Goal: Task Accomplishment & Management: Use online tool/utility

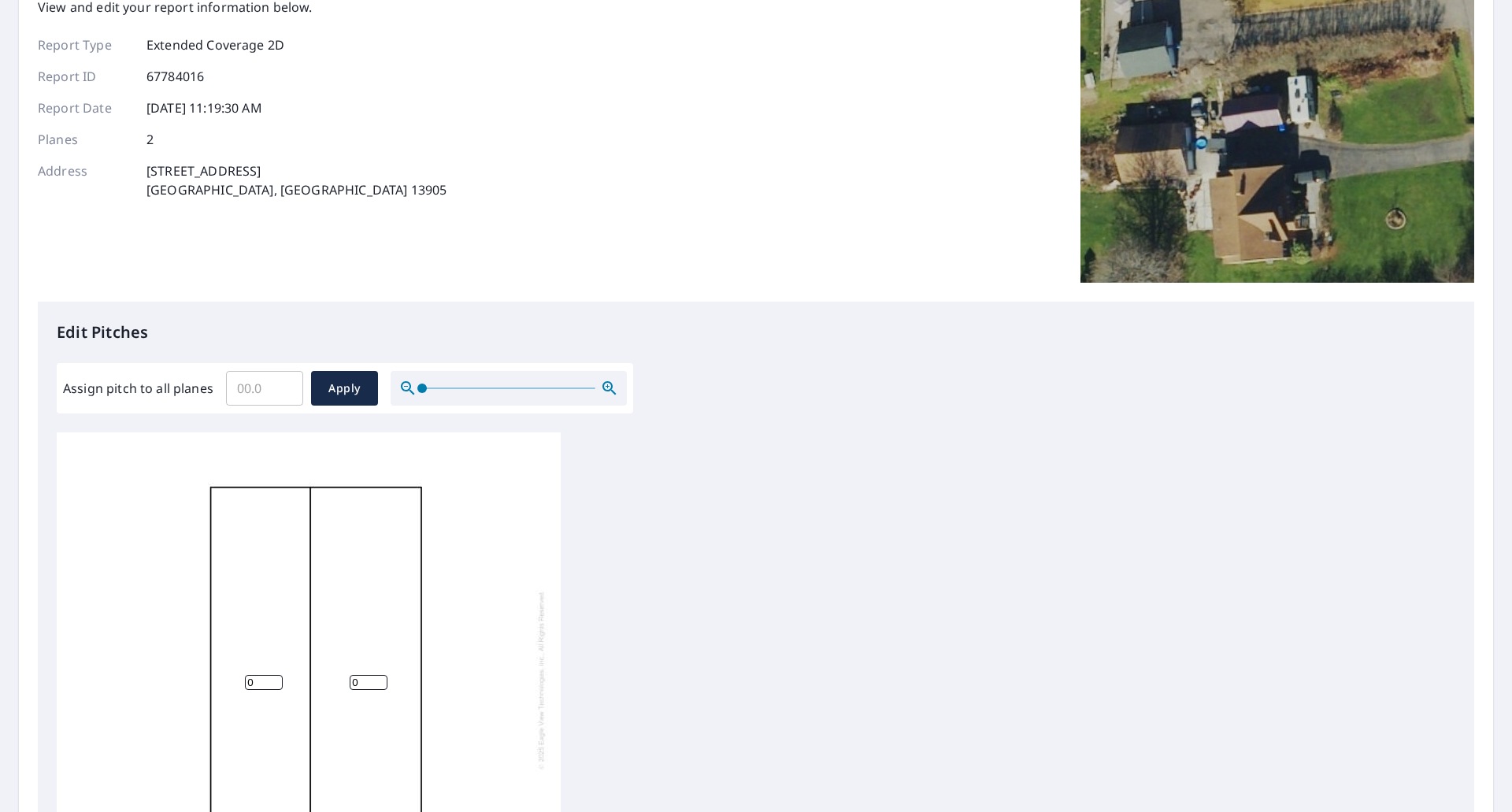
scroll to position [119, 0]
click at [284, 382] on input "0.1" at bounding box center [264, 389] width 77 height 44
click at [284, 382] on input "0.2" at bounding box center [264, 389] width 77 height 44
click at [284, 382] on input "0.3" at bounding box center [264, 389] width 77 height 44
click at [284, 382] on input "0.4" at bounding box center [264, 389] width 77 height 44
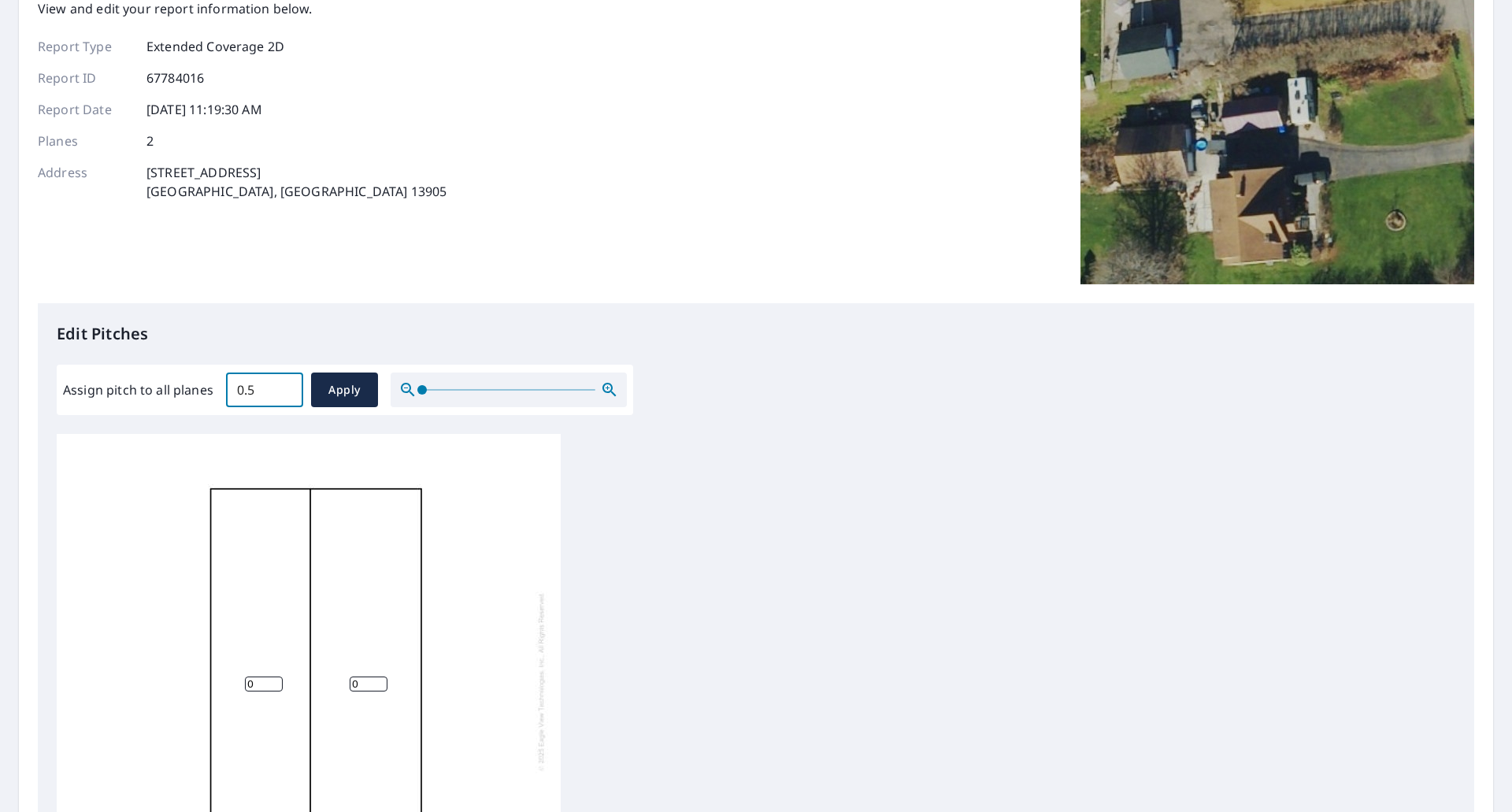
click at [284, 382] on input "0.5" at bounding box center [264, 389] width 77 height 44
drag, startPoint x: 254, startPoint y: 385, endPoint x: 225, endPoint y: 377, distance: 30.1
click at [226, 389] on input "0.5" at bounding box center [264, 389] width 77 height 44
type input "6"
click at [330, 396] on span "Apply" at bounding box center [344, 390] width 41 height 20
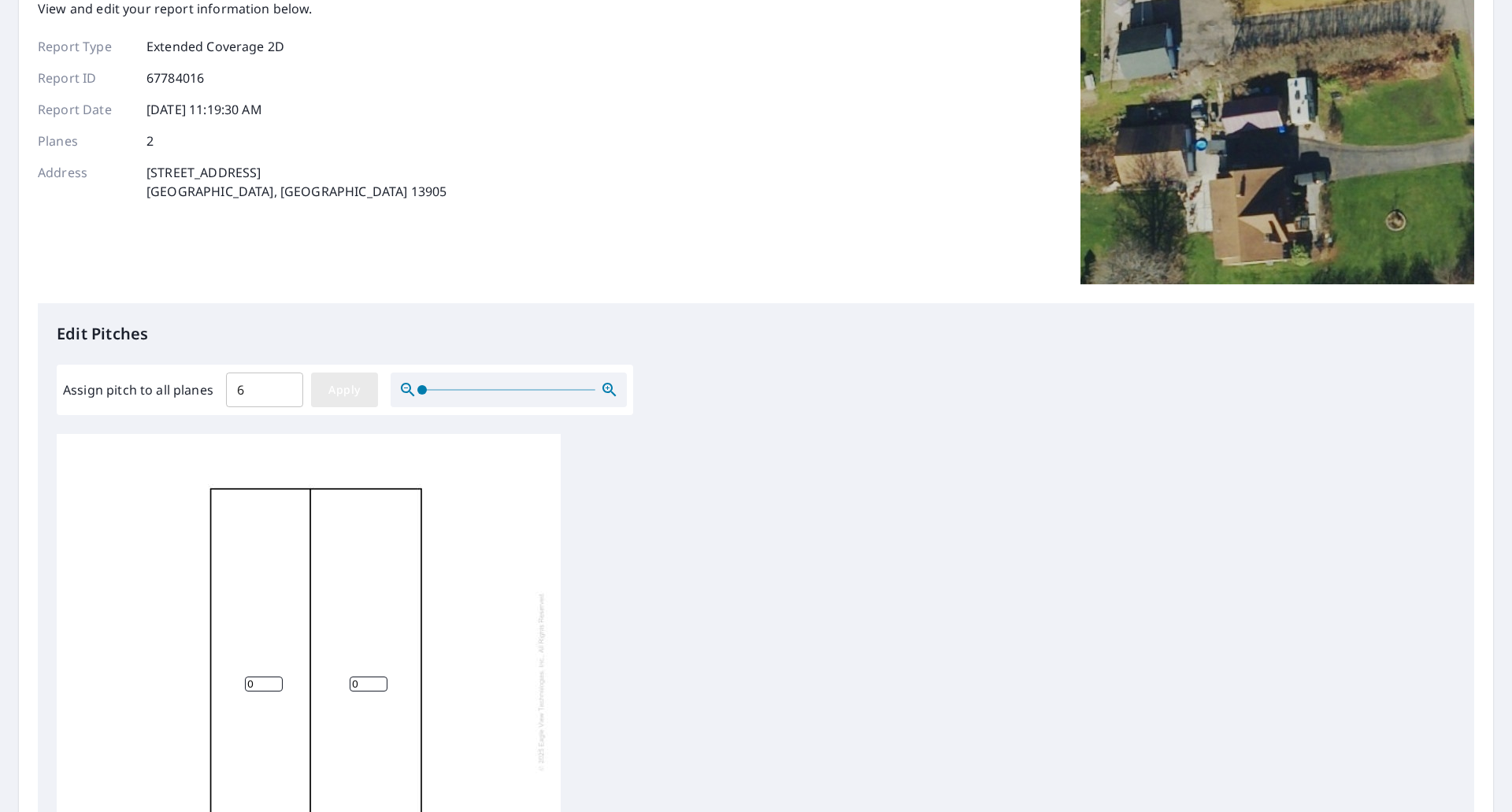
type input "6"
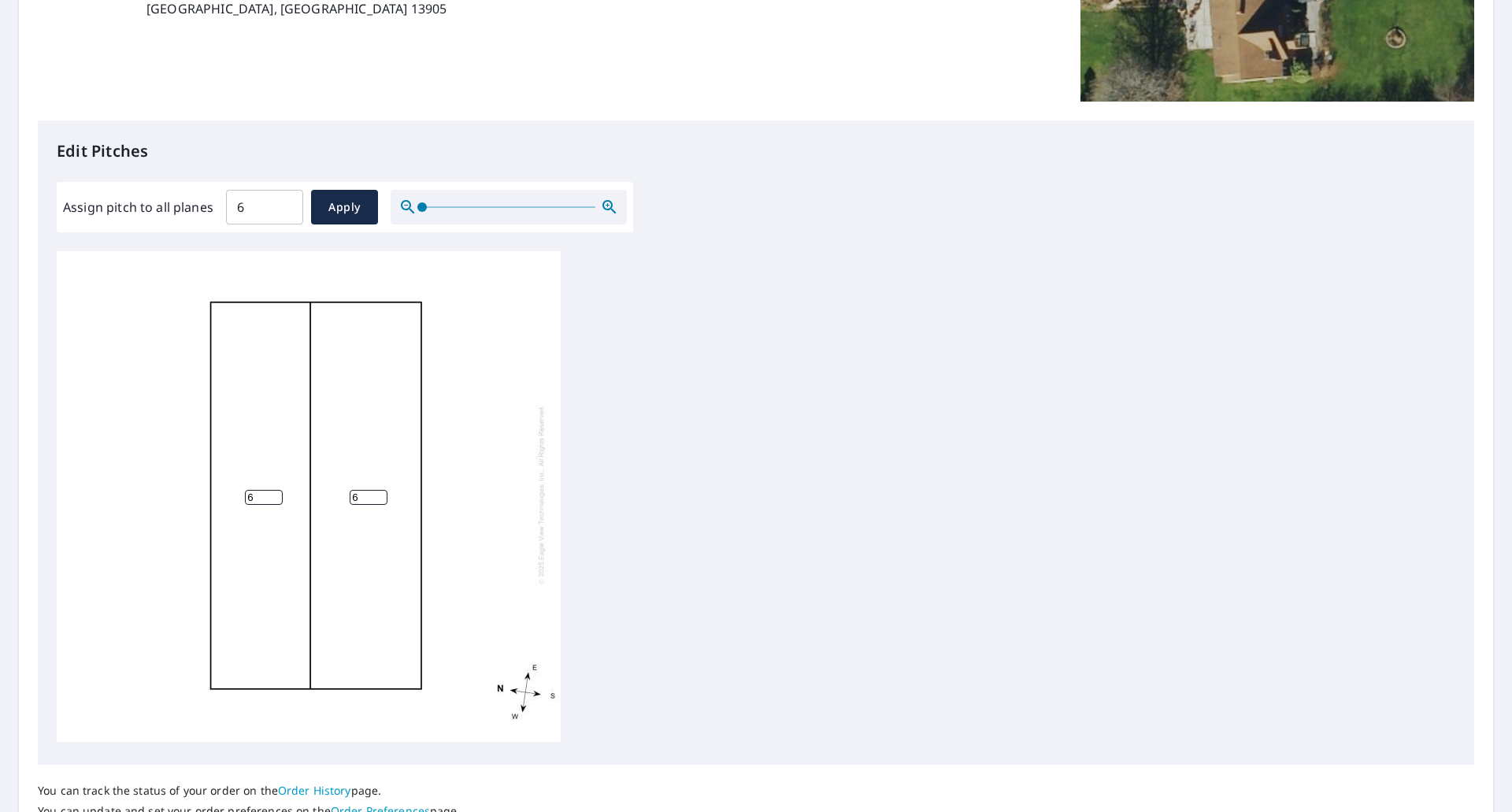
scroll to position [435, 0]
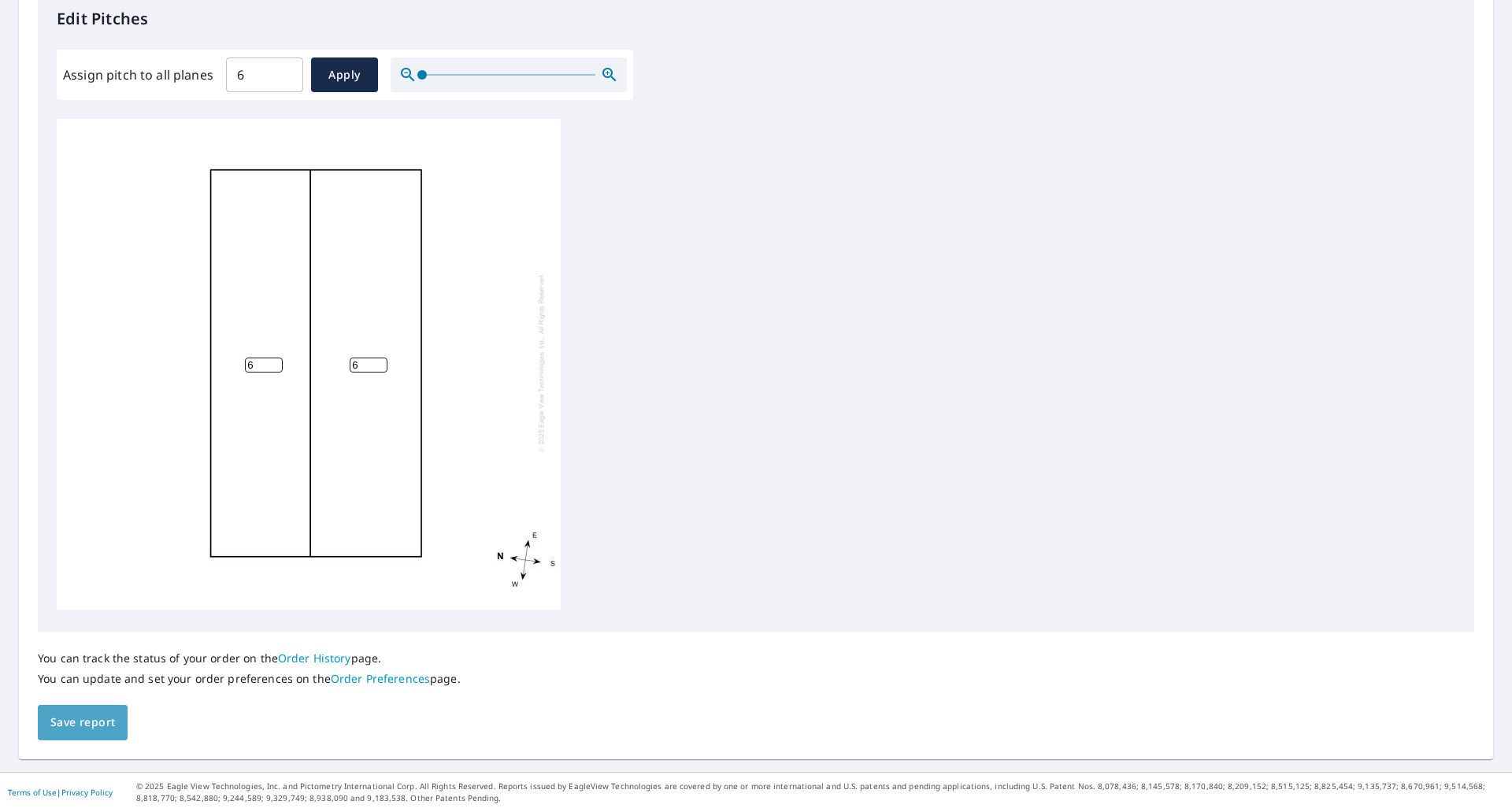
click at [84, 726] on span "Save report" at bounding box center [83, 722] width 65 height 20
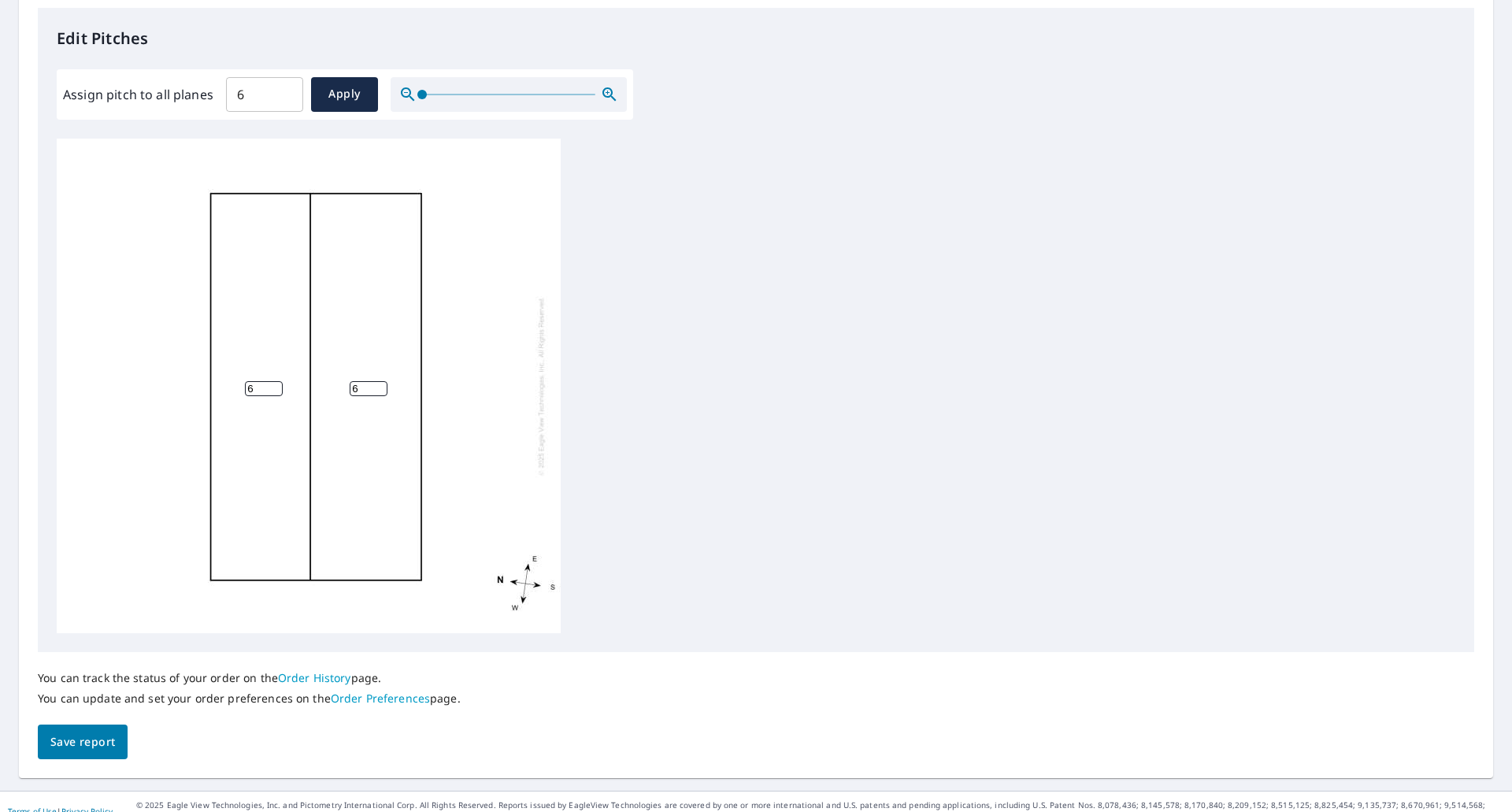
scroll to position [0, 0]
